Goal: Check status

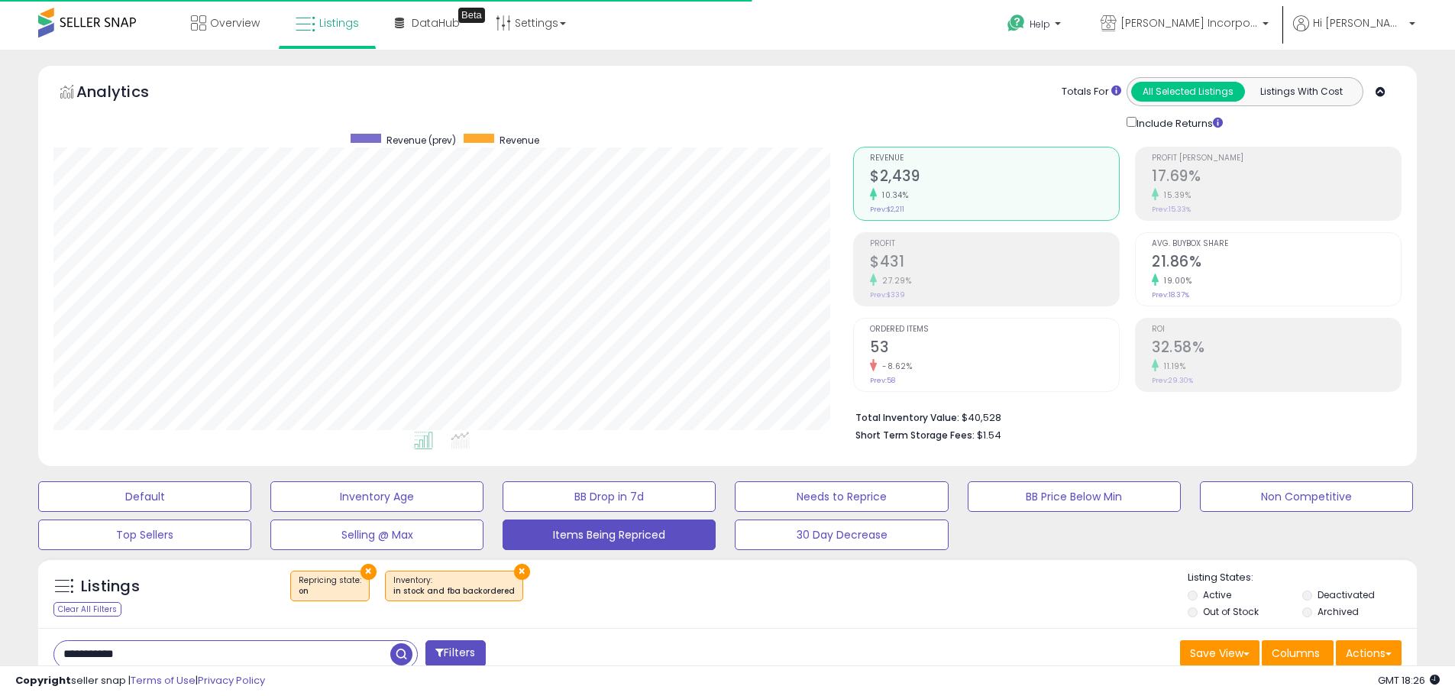
select select "**"
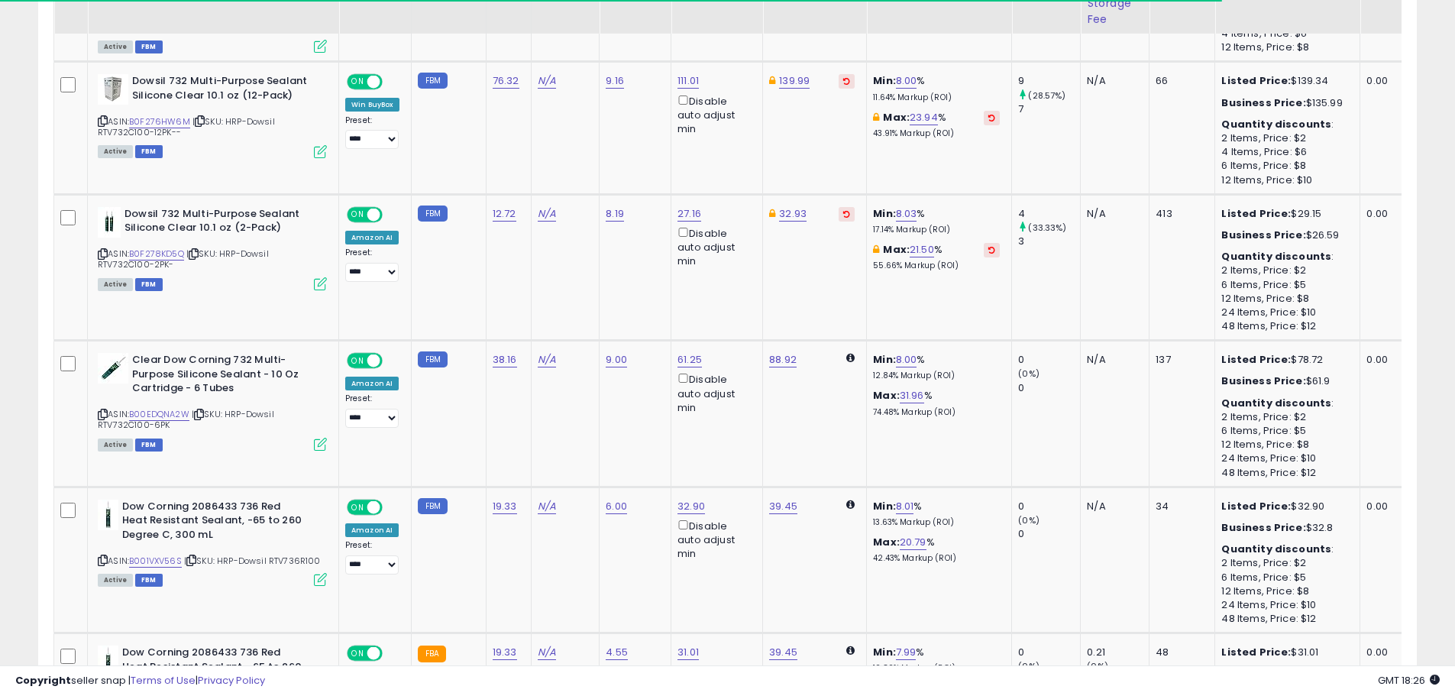
scroll to position [1998, 0]
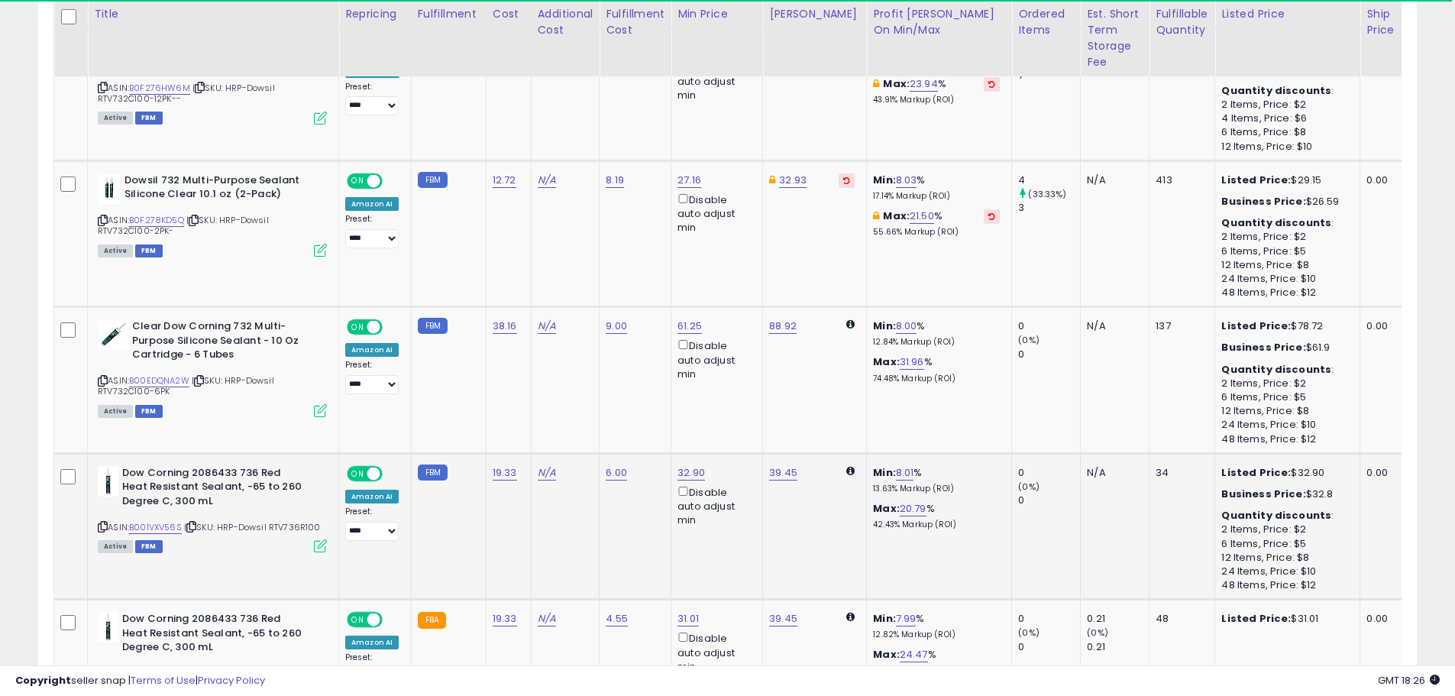
click at [102, 526] on icon at bounding box center [103, 526] width 10 height 8
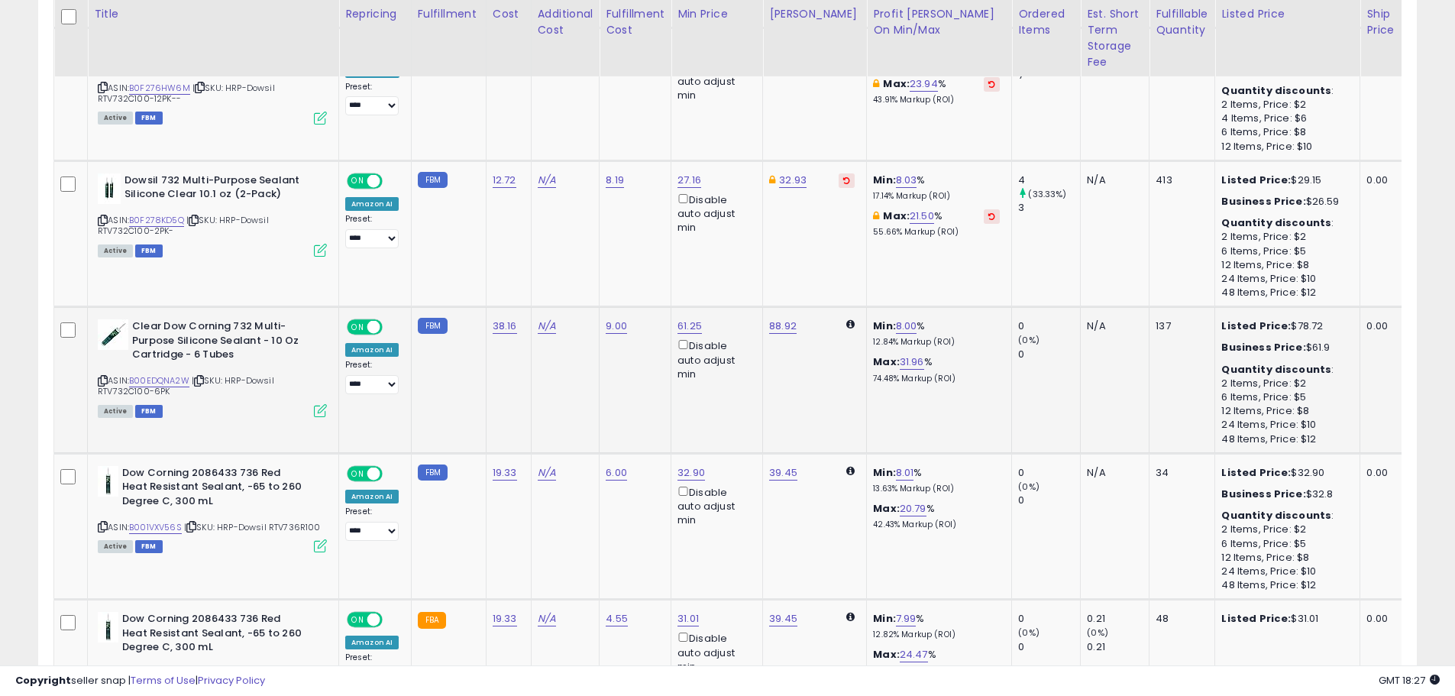
click at [105, 377] on icon at bounding box center [103, 381] width 10 height 8
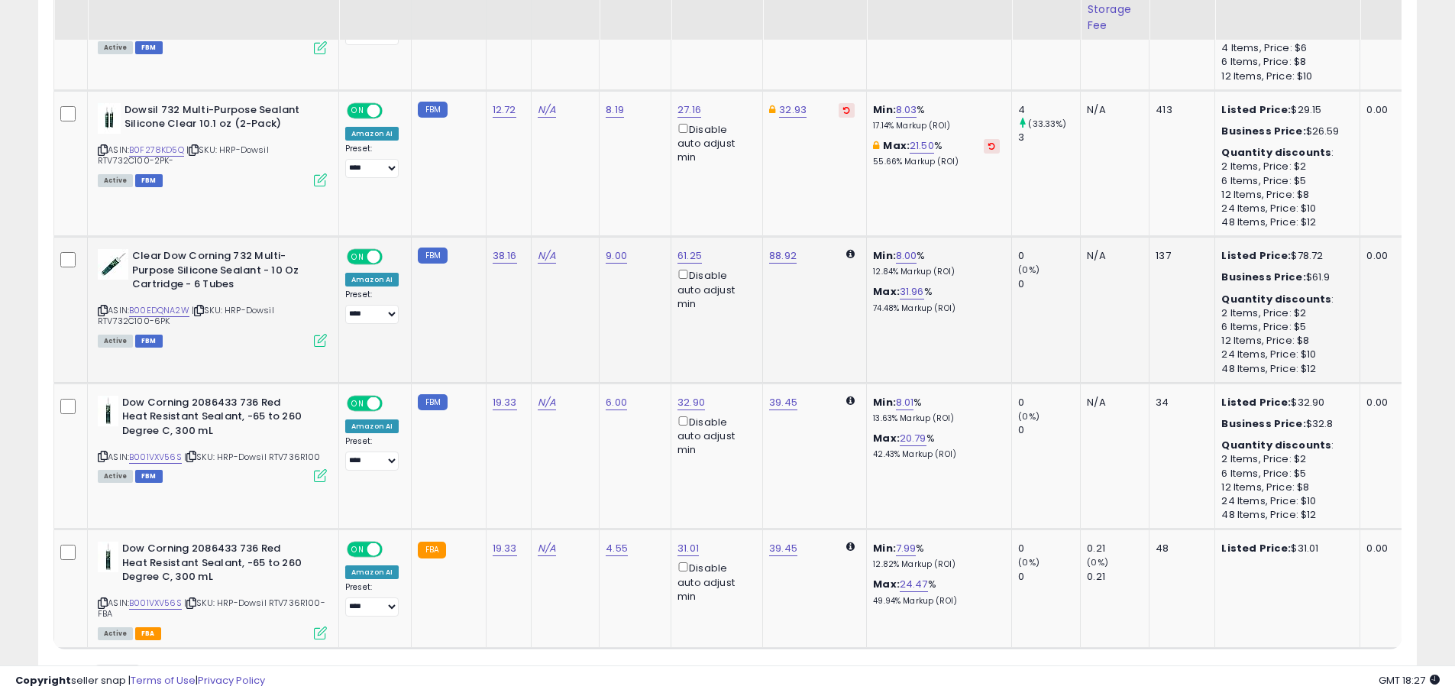
scroll to position [2151, 0]
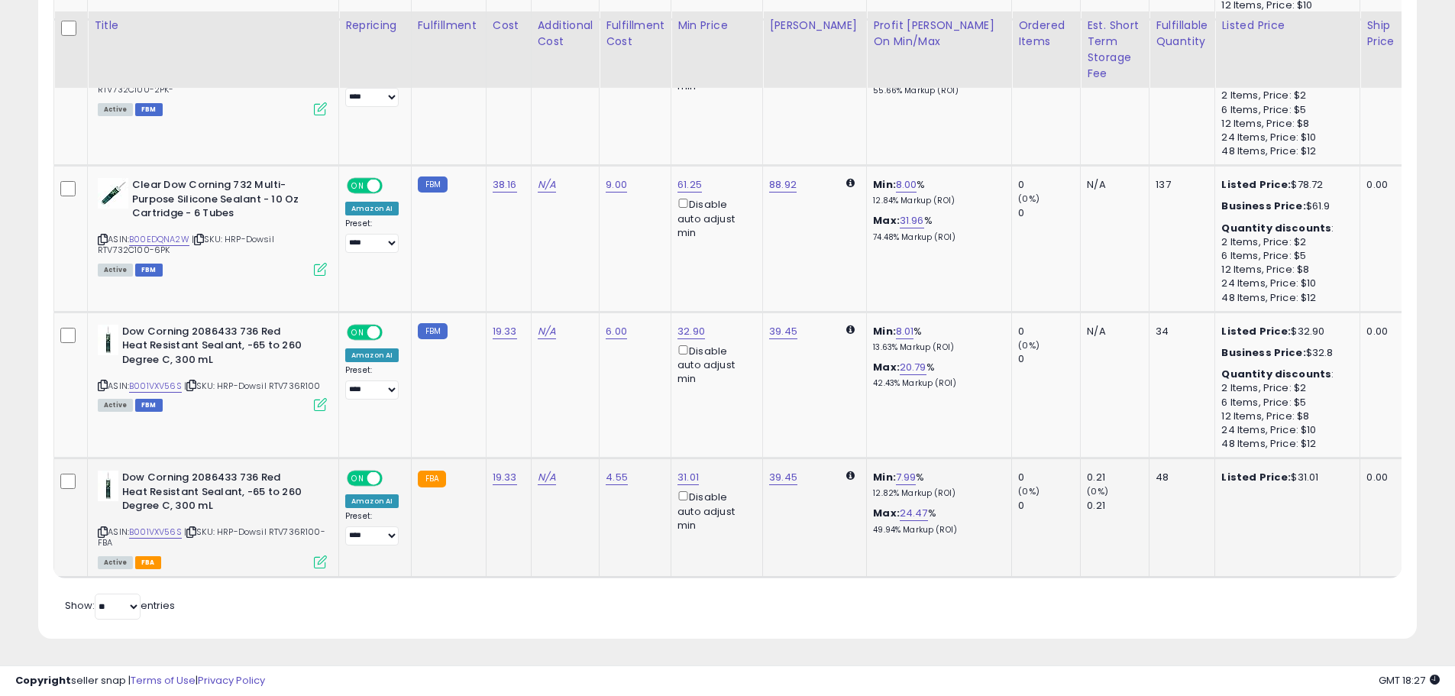
drag, startPoint x: 100, startPoint y: 519, endPoint x: 100, endPoint y: 509, distance: 9.2
click at [100, 528] on icon at bounding box center [103, 532] width 10 height 8
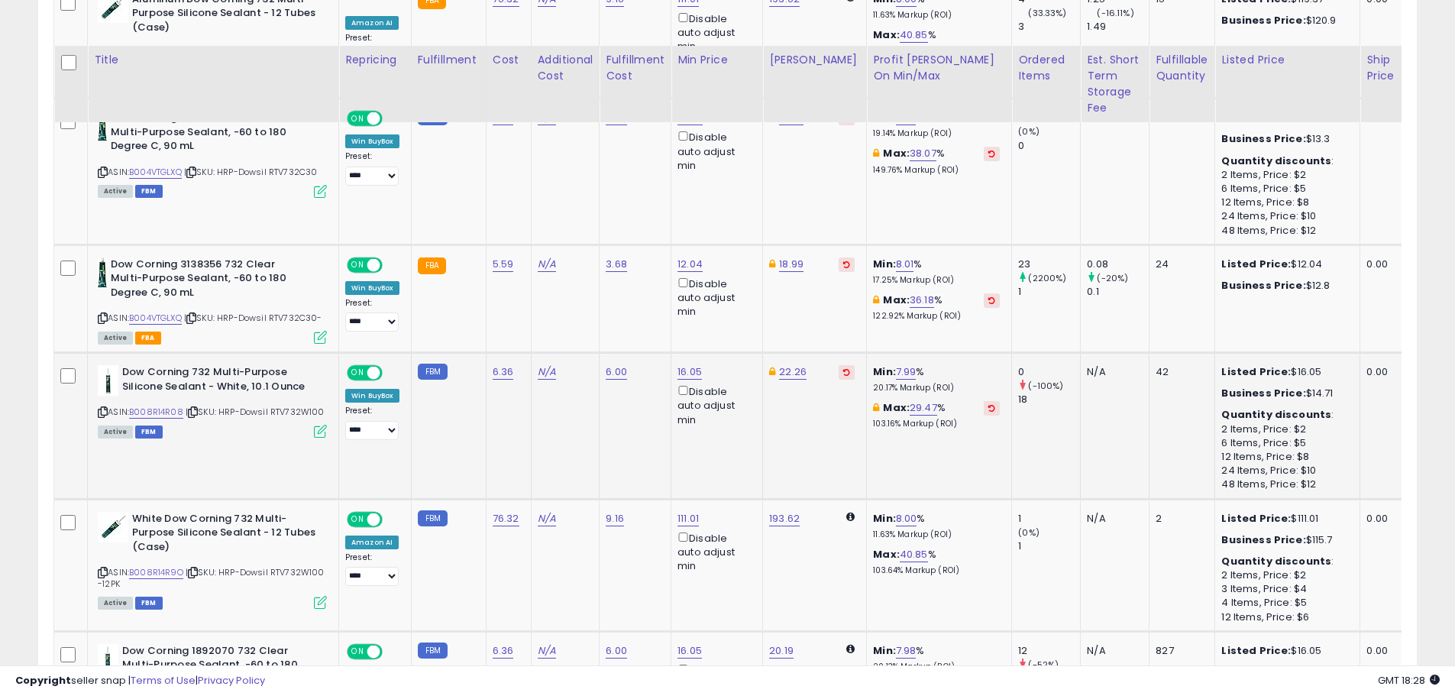
scroll to position [1082, 0]
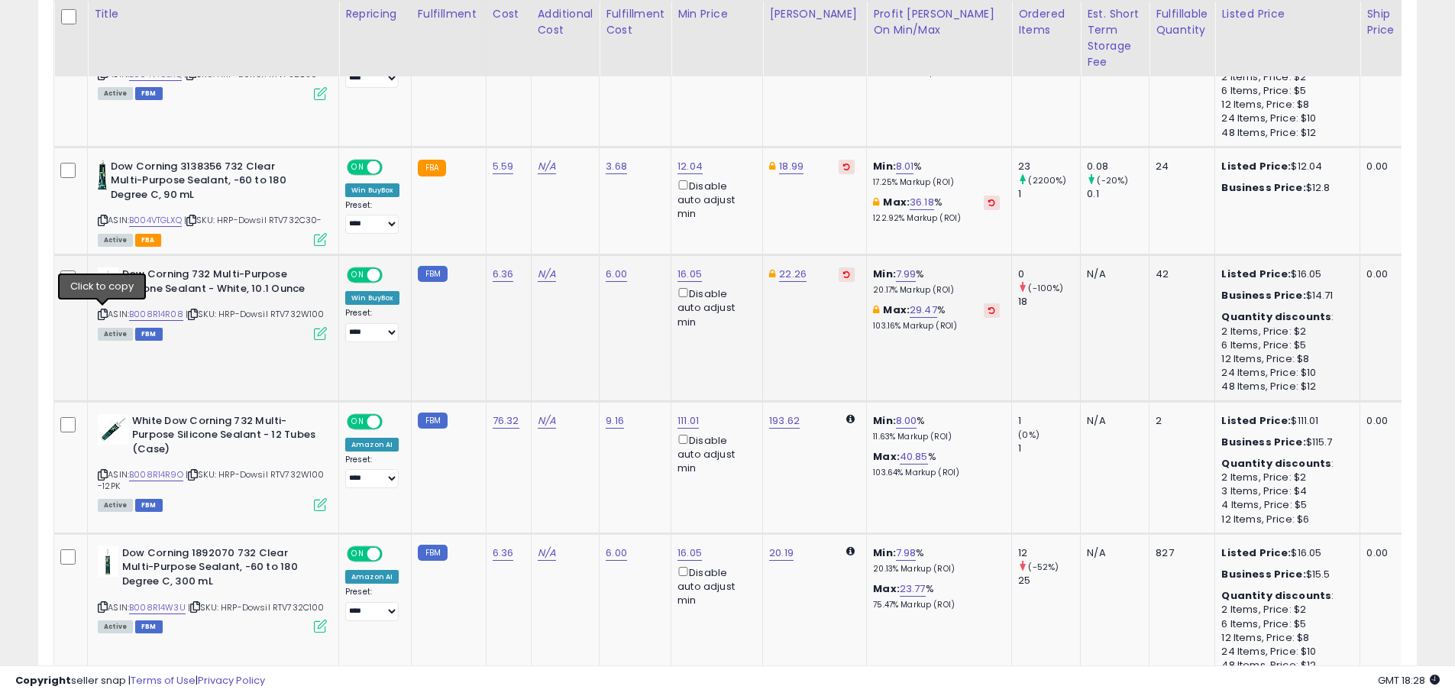
click at [102, 313] on icon at bounding box center [103, 314] width 10 height 8
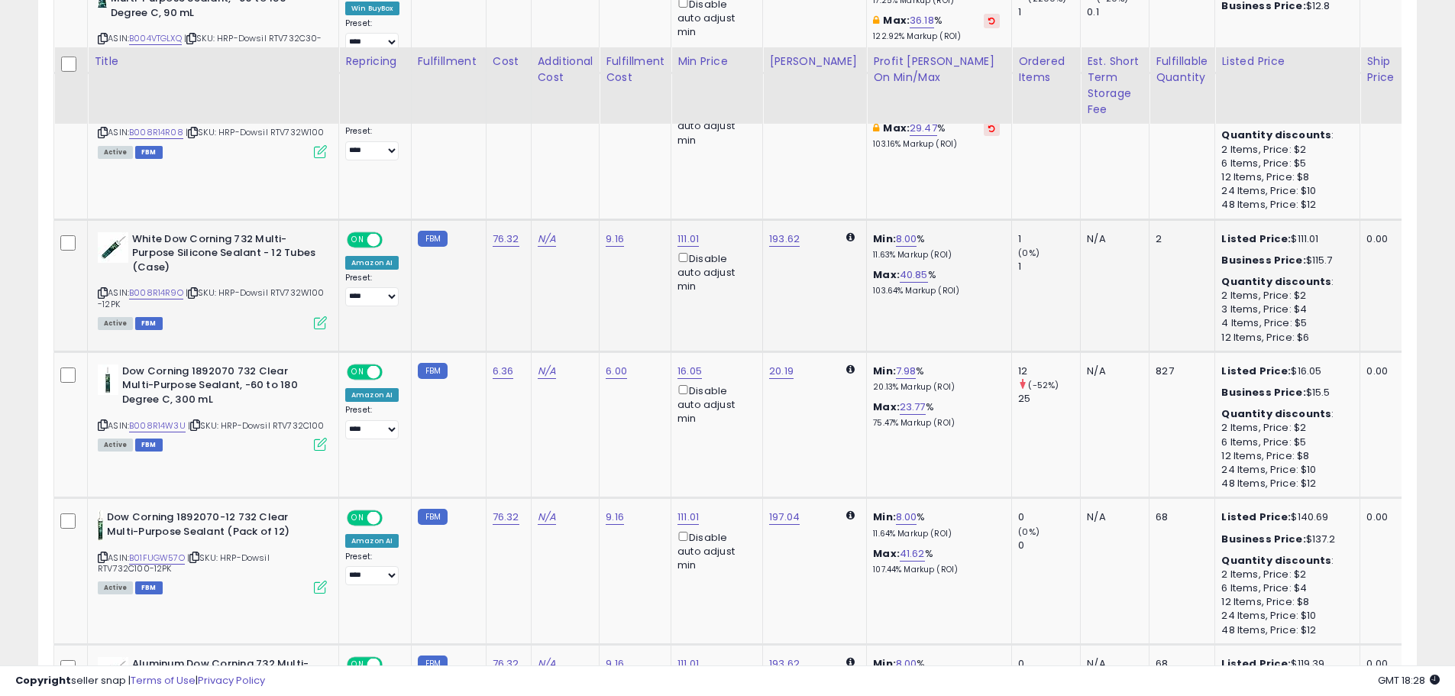
scroll to position [1311, 0]
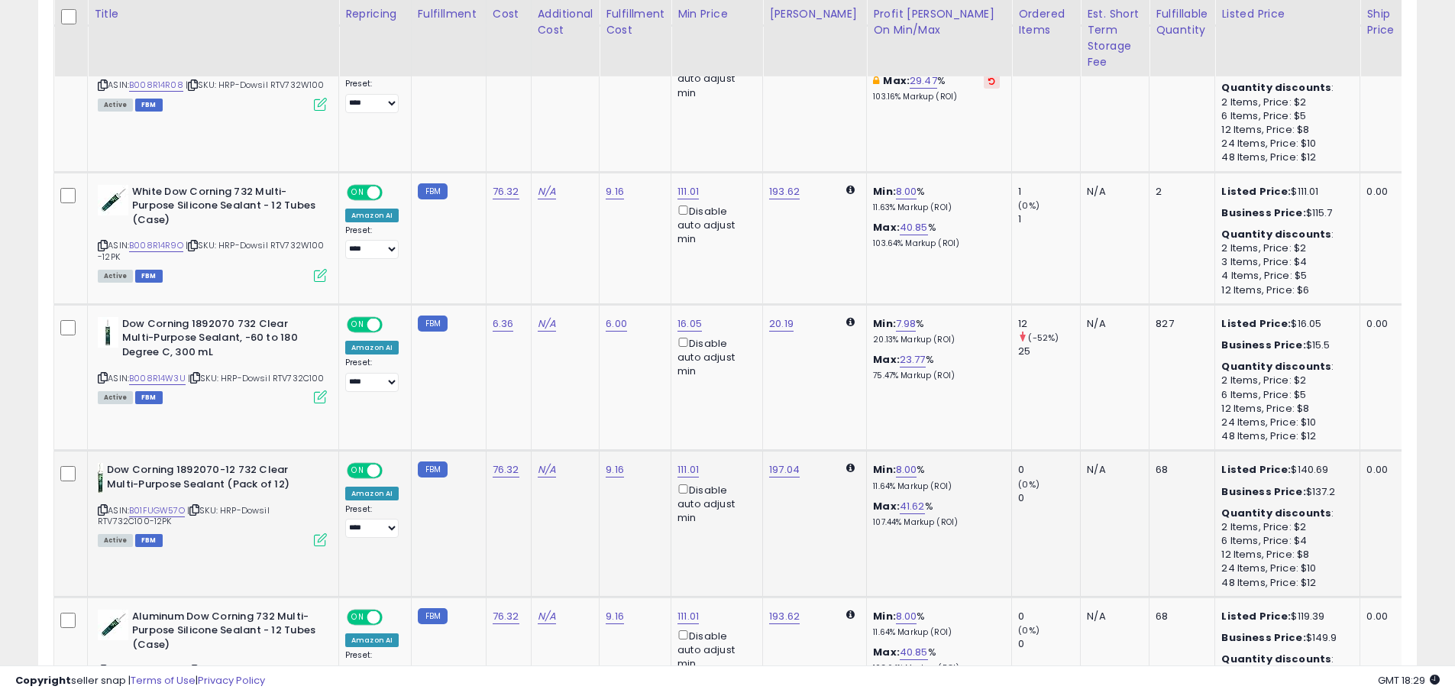
click at [100, 506] on icon at bounding box center [103, 510] width 10 height 8
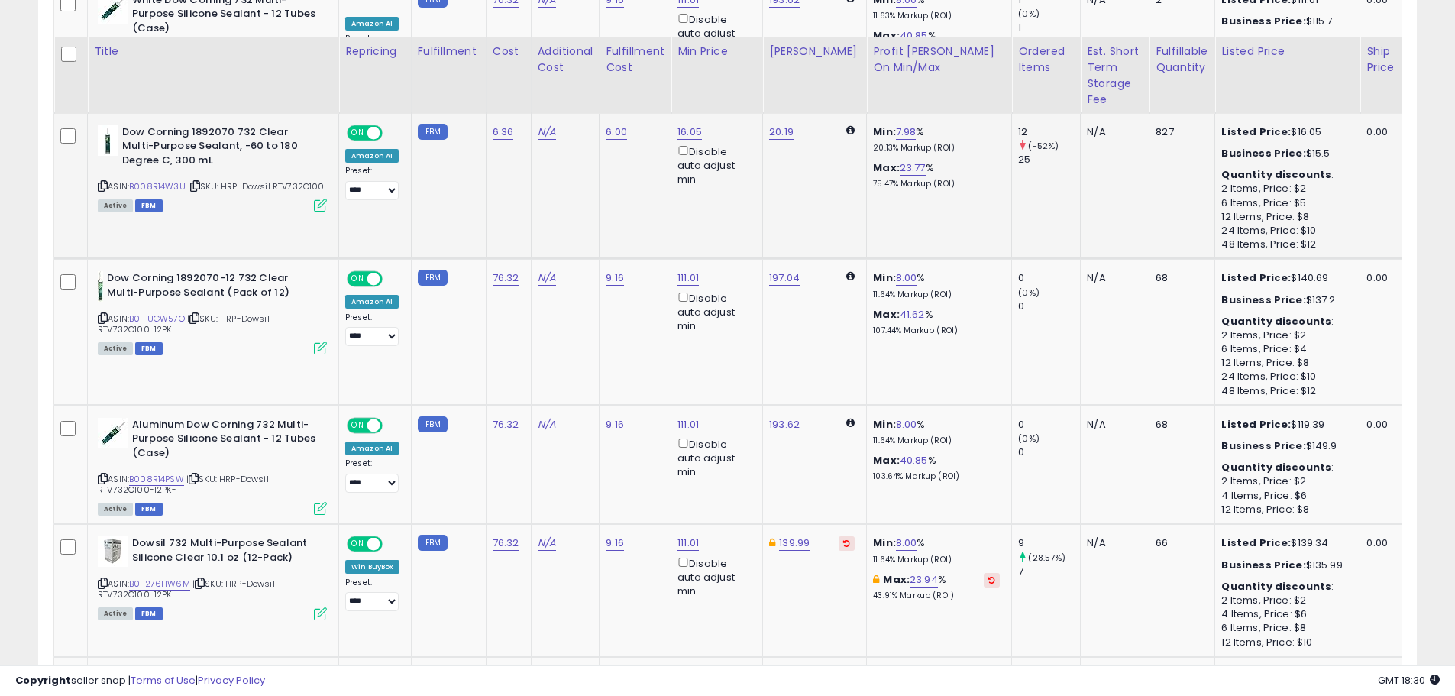
scroll to position [1540, 0]
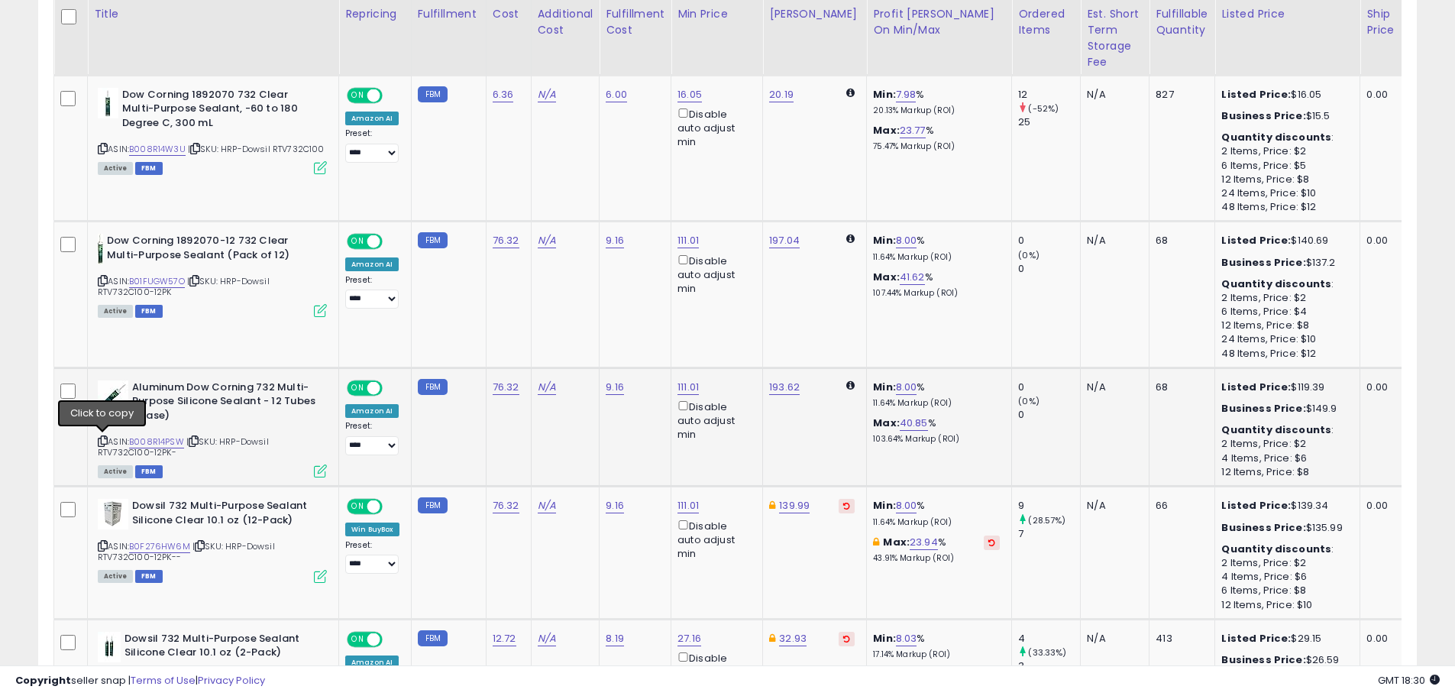
click at [102, 440] on icon at bounding box center [103, 441] width 10 height 8
click at [98, 545] on icon at bounding box center [103, 546] width 10 height 8
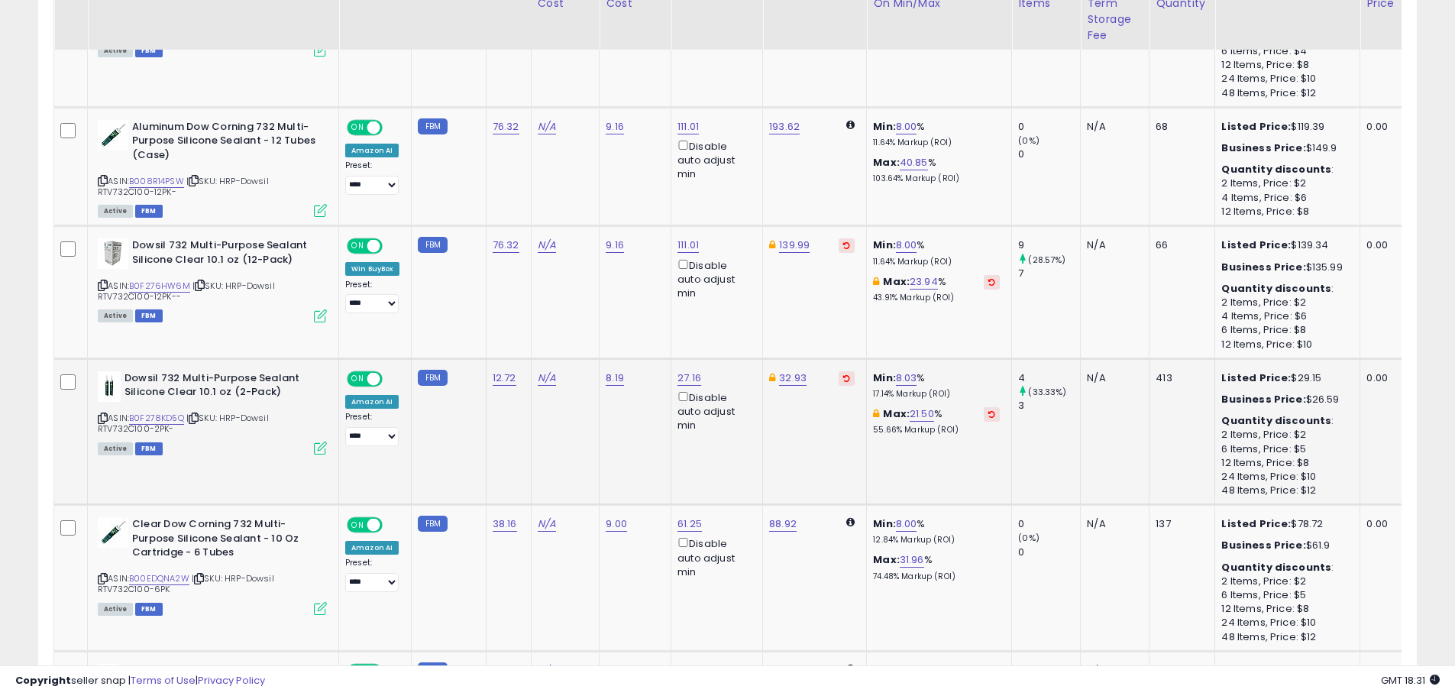
scroll to position [1845, 0]
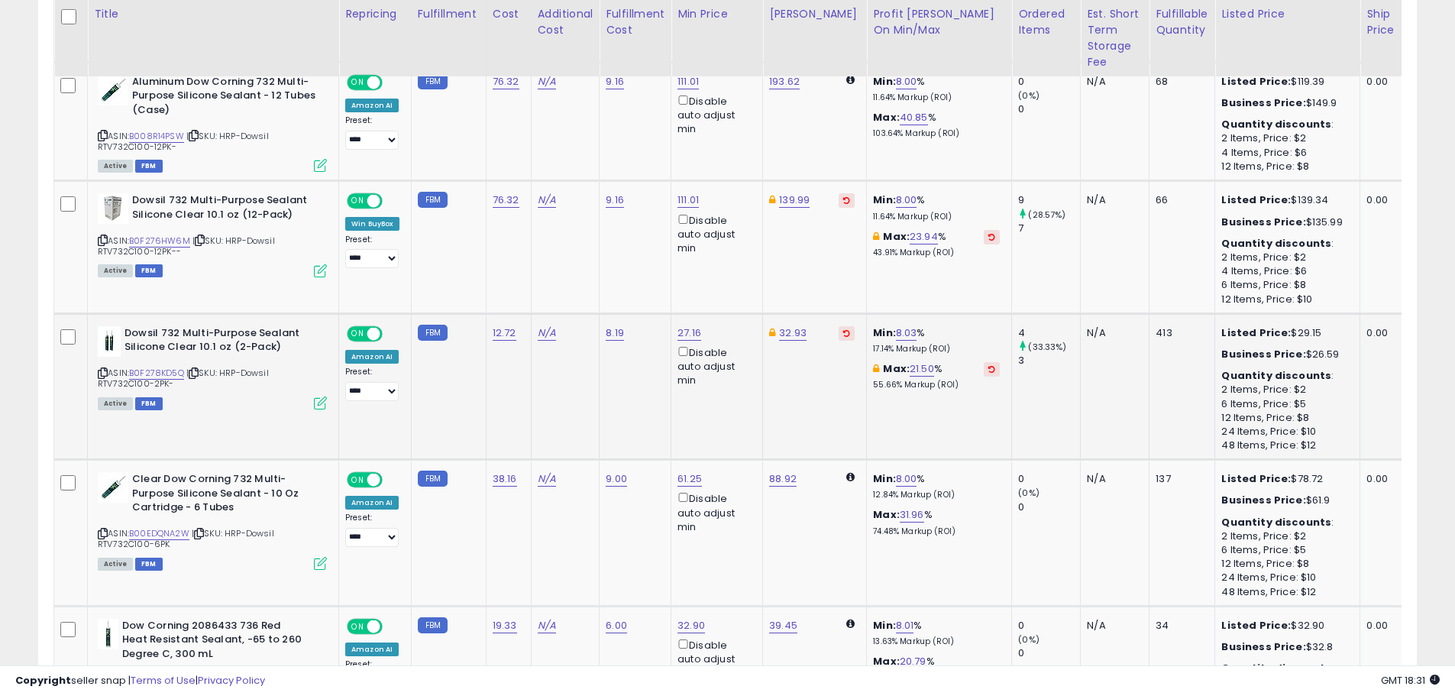
click at [102, 372] on icon at bounding box center [103, 373] width 10 height 8
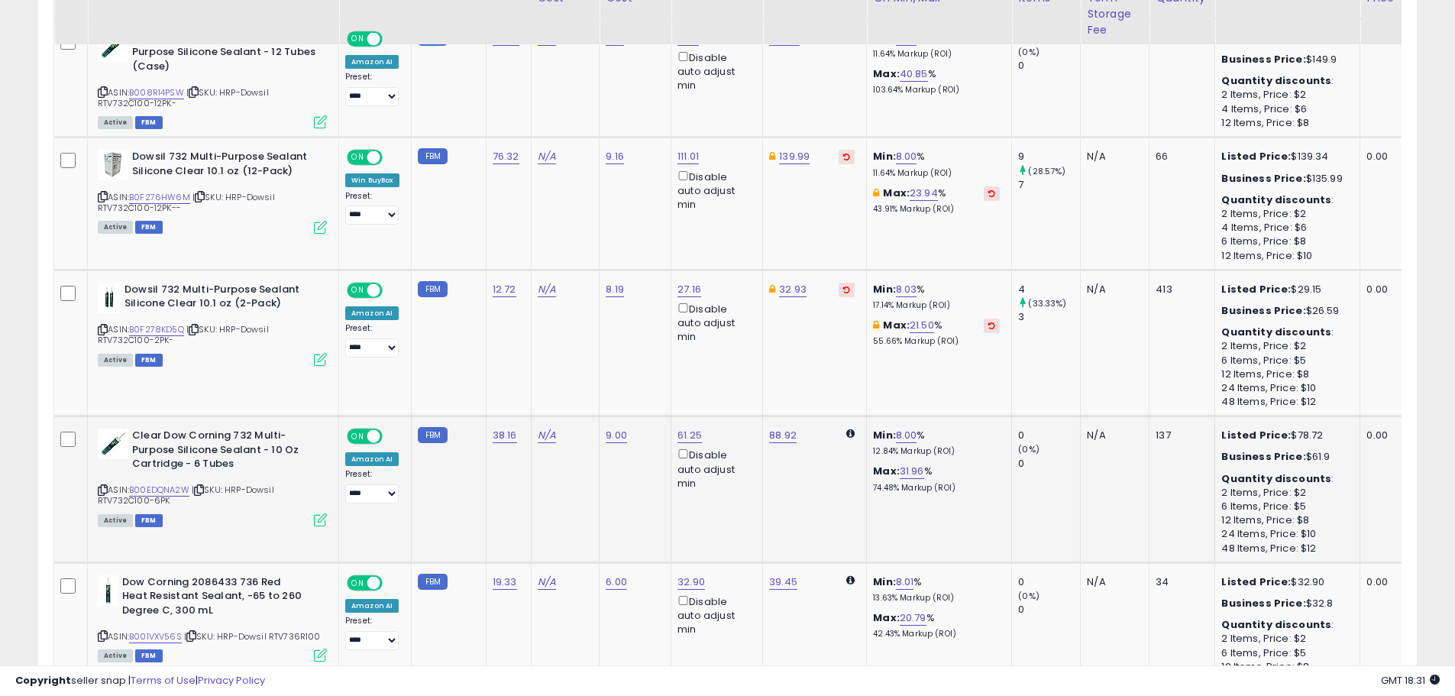
scroll to position [1922, 0]
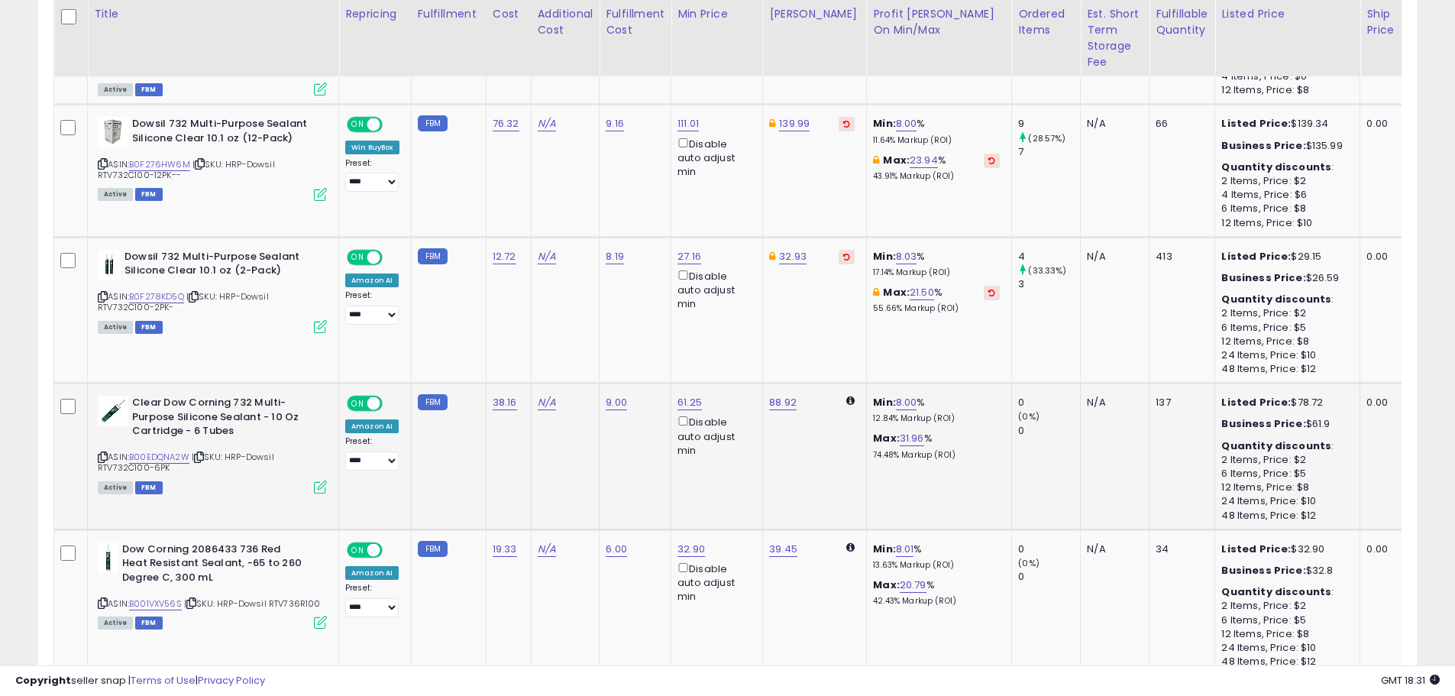
click at [105, 449] on div "ASIN: B00EDQNA2W | SKU: HRP-Dowsil RTV732C100-6PK Active FBM" at bounding box center [212, 444] width 229 height 96
click at [104, 453] on icon at bounding box center [103, 457] width 10 height 8
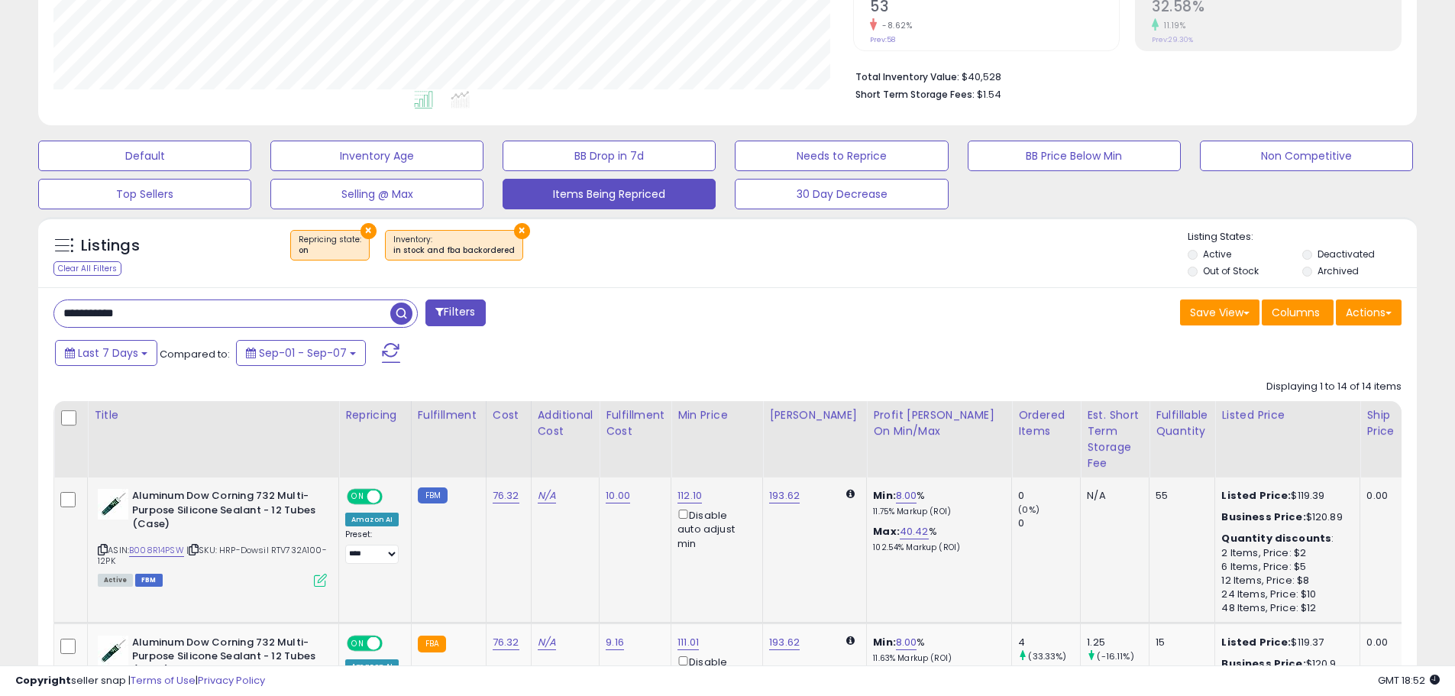
scroll to position [318, 0]
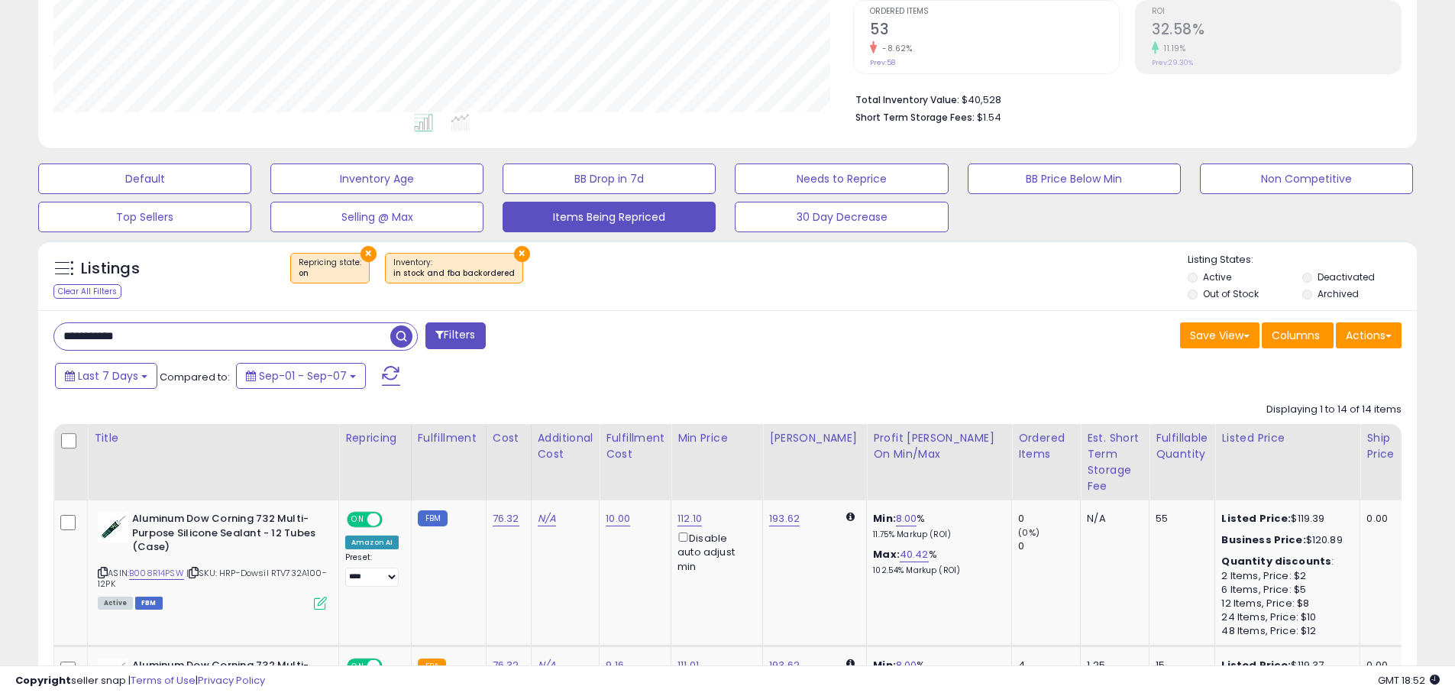
drag, startPoint x: 192, startPoint y: 339, endPoint x: 0, endPoint y: 343, distance: 192.5
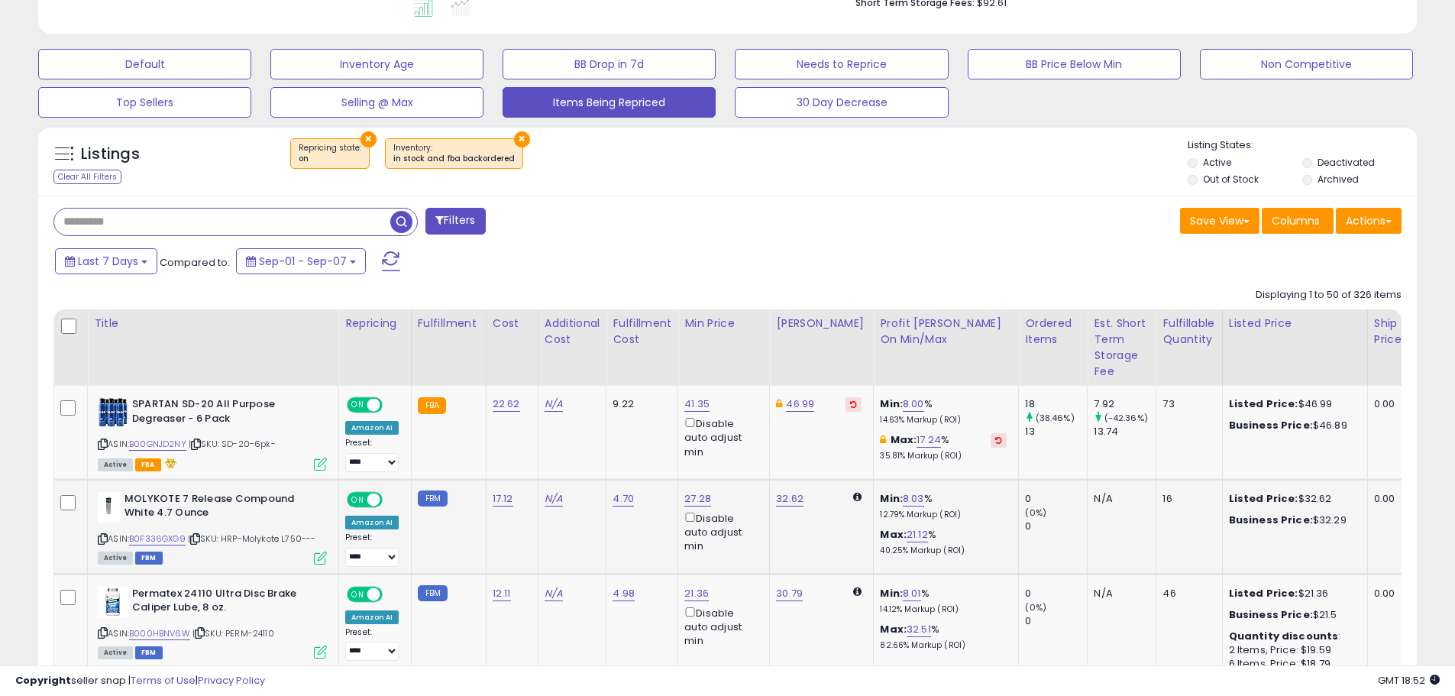
scroll to position [481, 0]
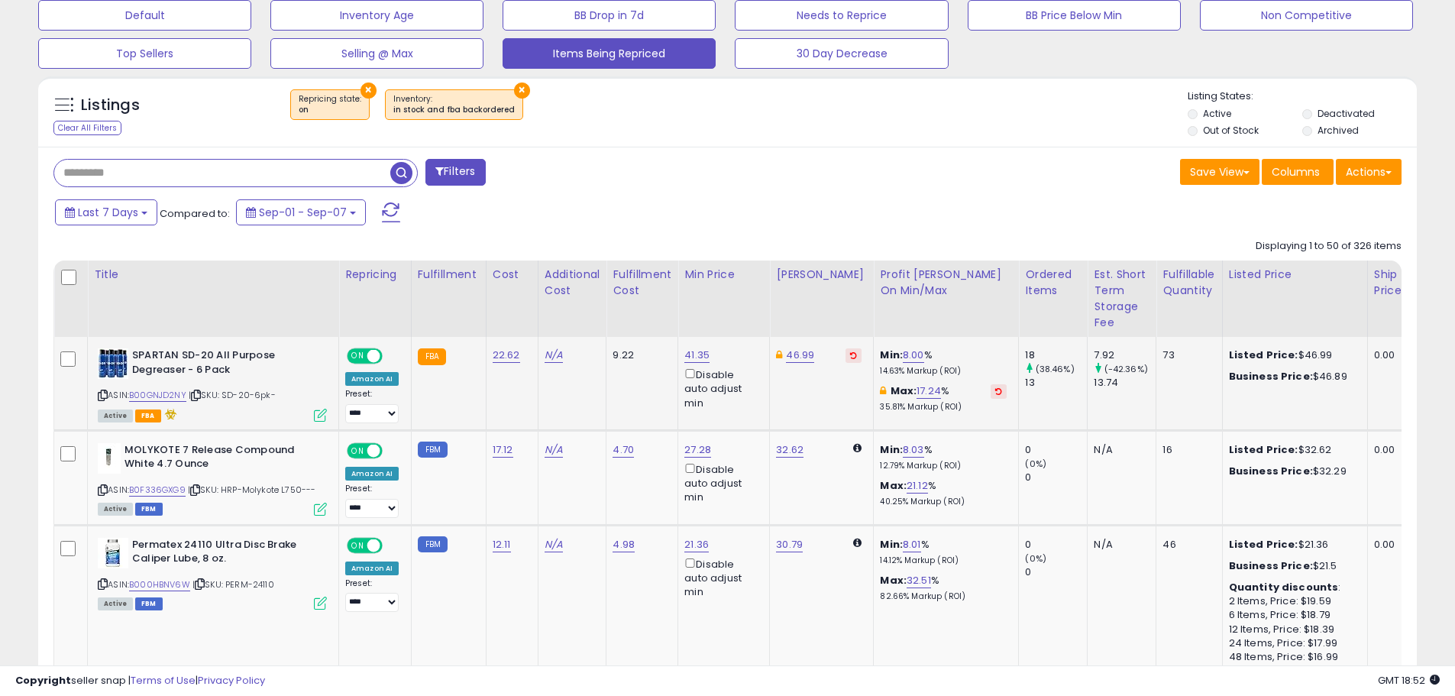
click at [167, 415] on icon at bounding box center [169, 414] width 16 height 11
